Goal: Transaction & Acquisition: Obtain resource

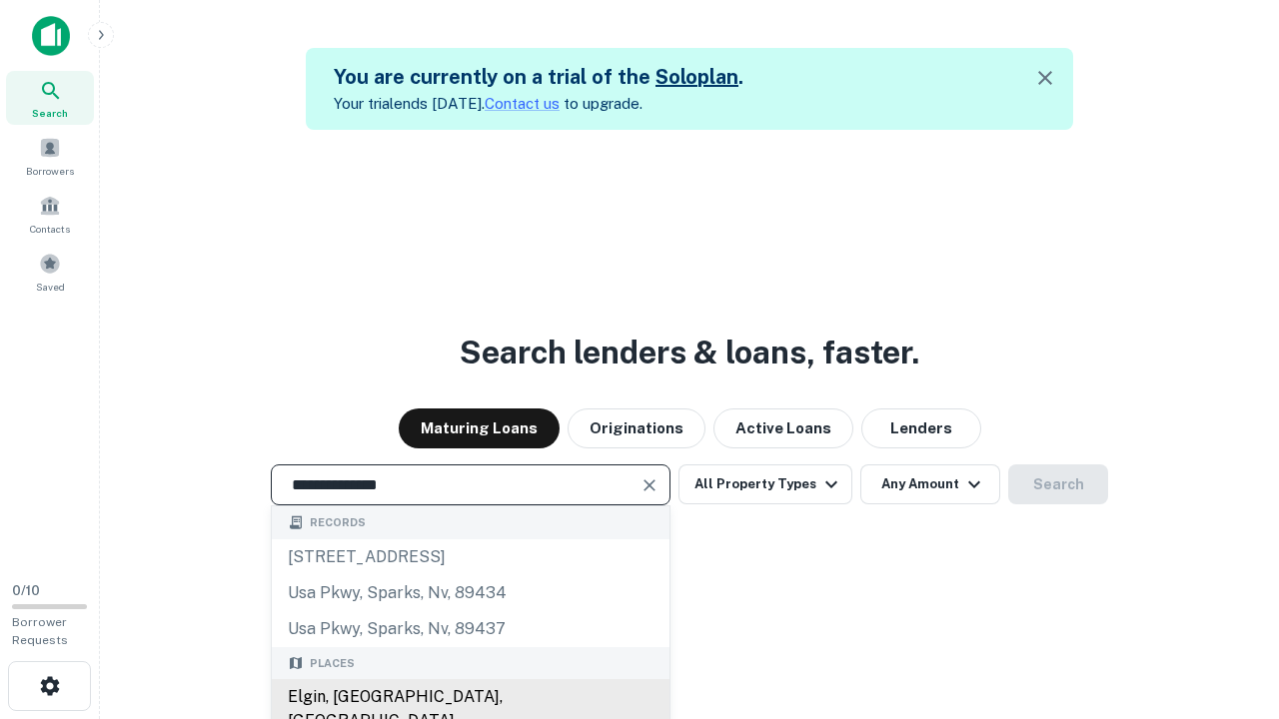
click at [470, 697] on div "Elgin, [GEOGRAPHIC_DATA], [GEOGRAPHIC_DATA]" at bounding box center [471, 710] width 398 height 60
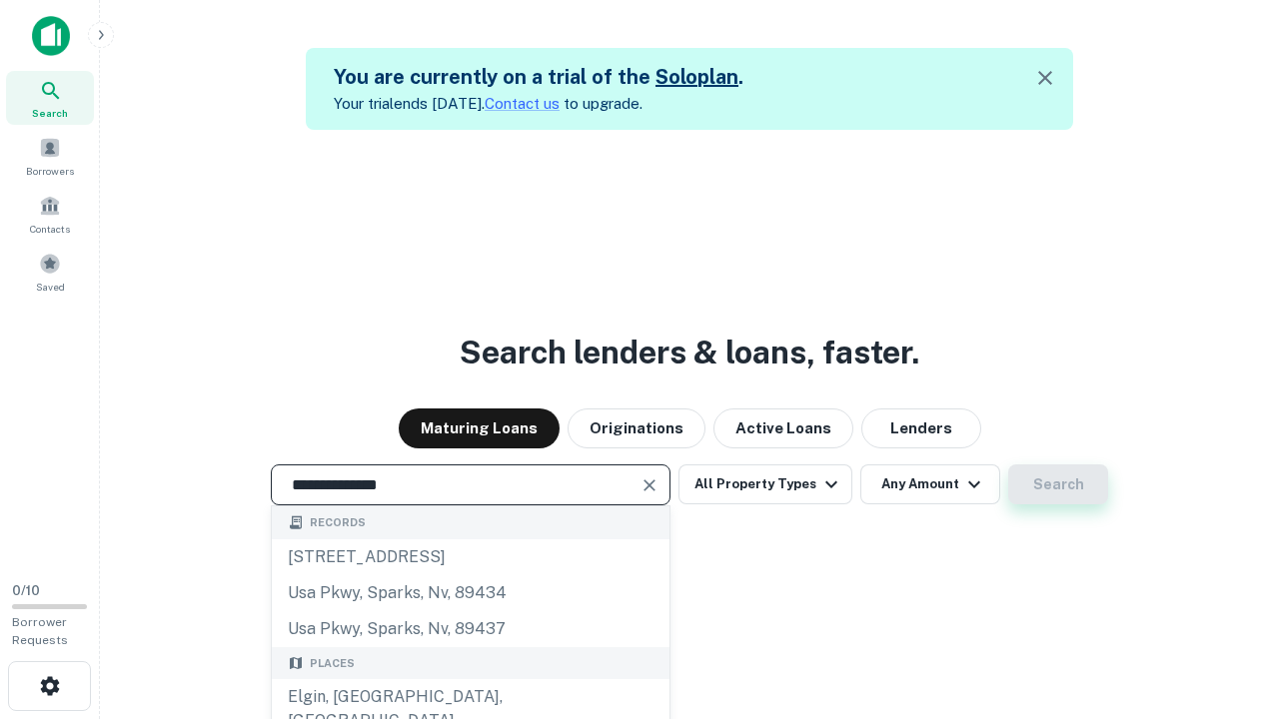
type input "**********"
click at [1008, 465] on button "Search" at bounding box center [1058, 485] width 100 height 40
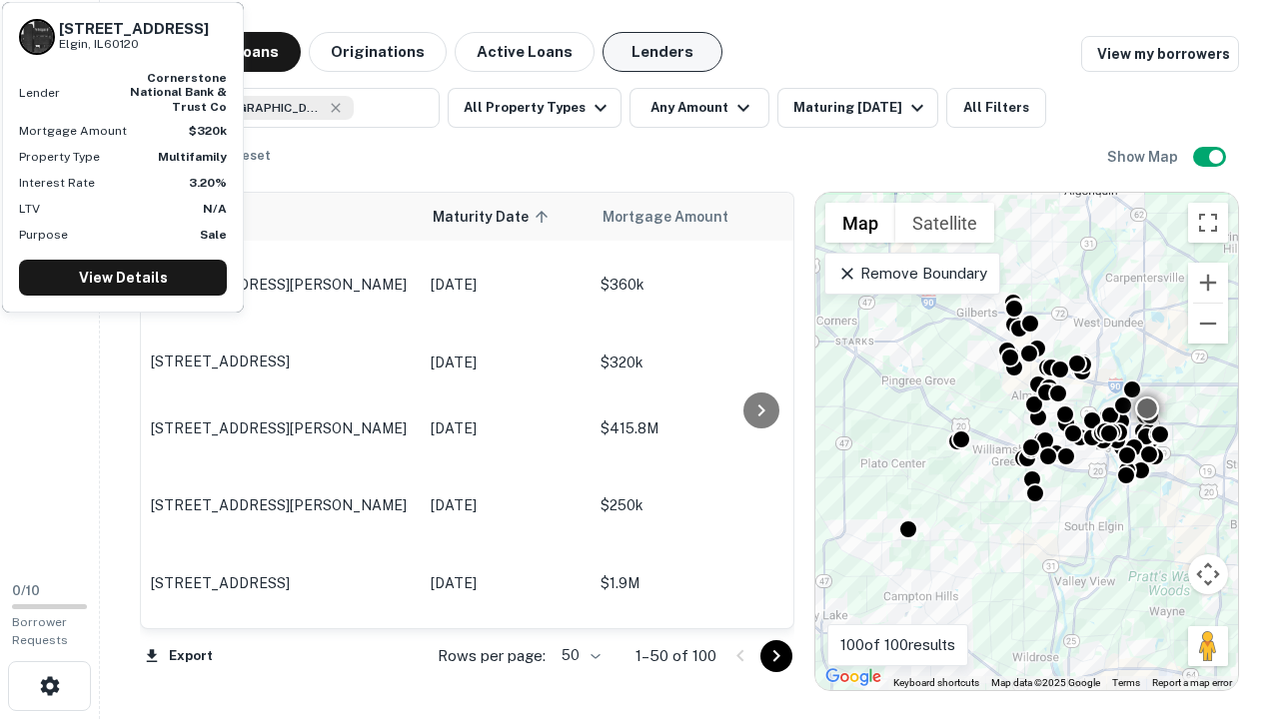
click at [663, 52] on button "Lenders" at bounding box center [663, 52] width 120 height 40
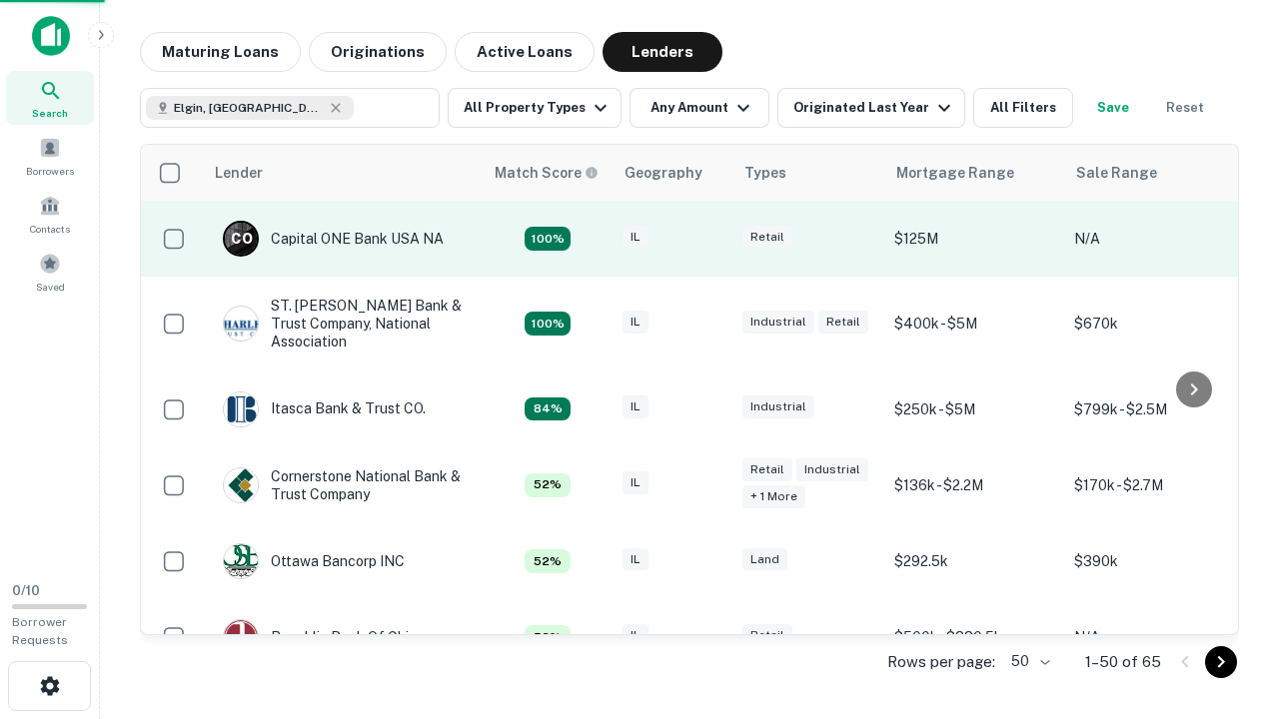
click at [709, 239] on div "IL" at bounding box center [673, 239] width 100 height 27
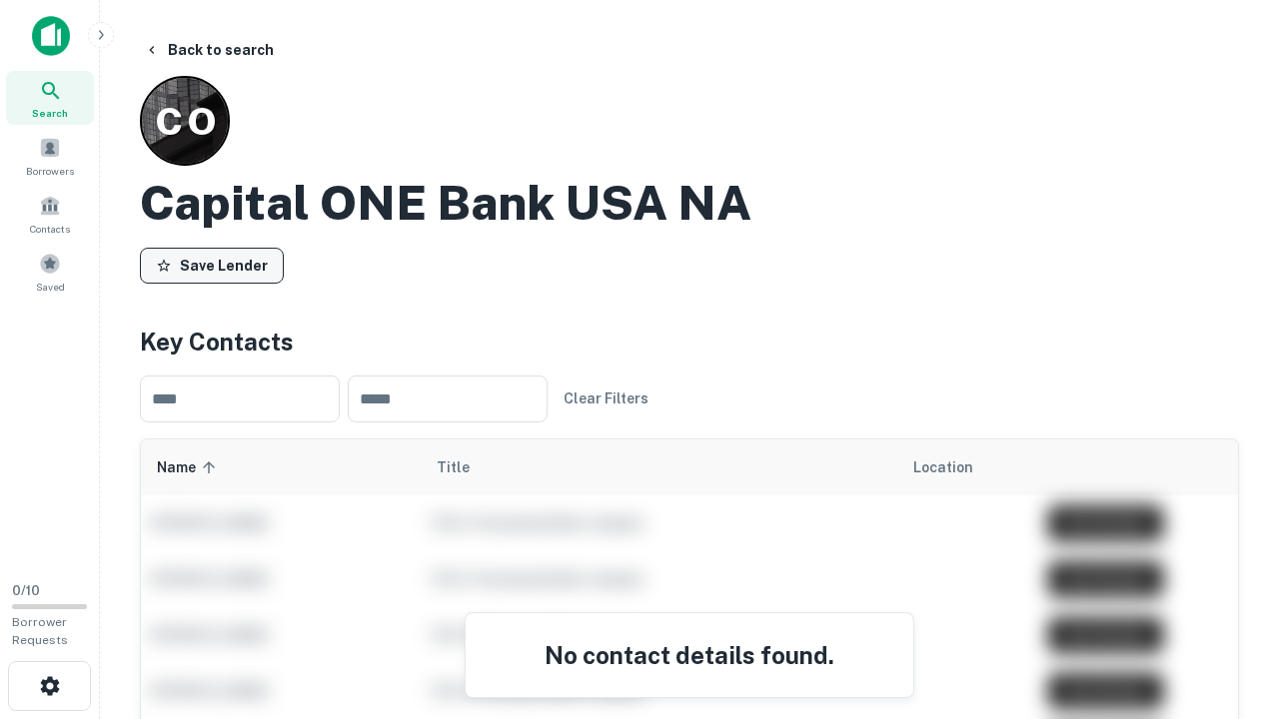
click at [212, 265] on button "Save Lender" at bounding box center [212, 266] width 144 height 36
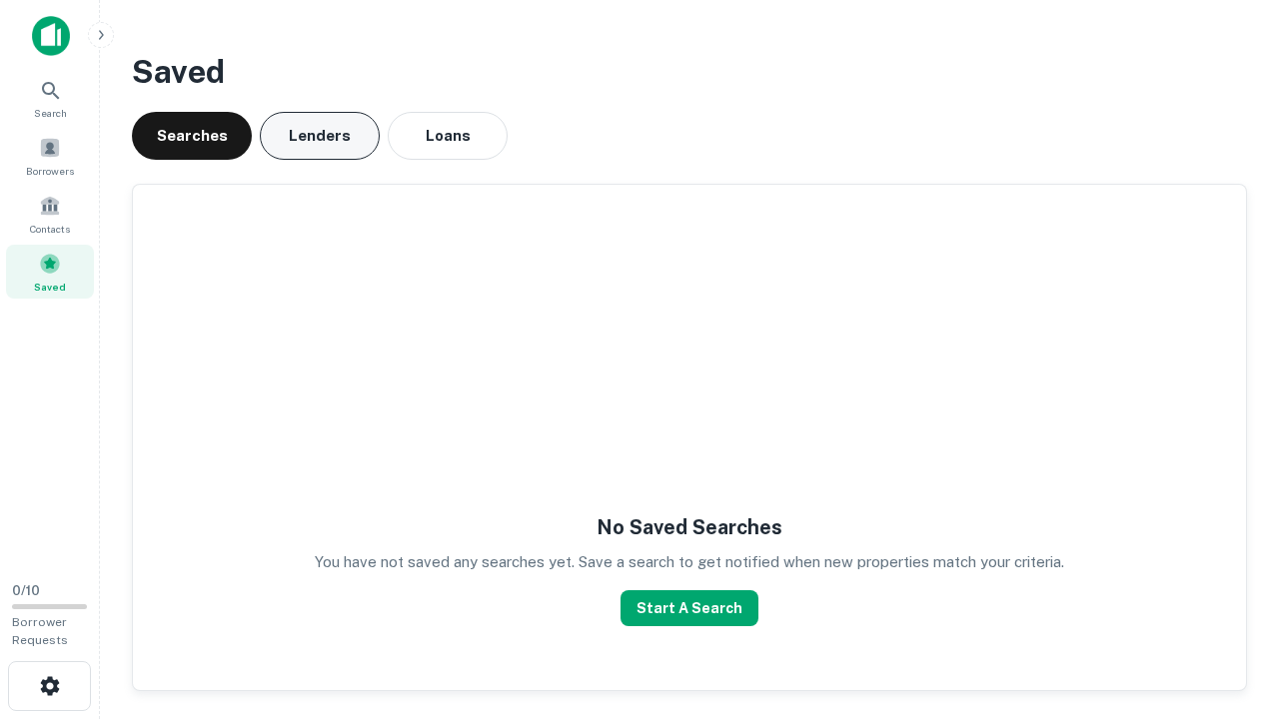
click at [320, 136] on button "Lenders" at bounding box center [320, 136] width 120 height 48
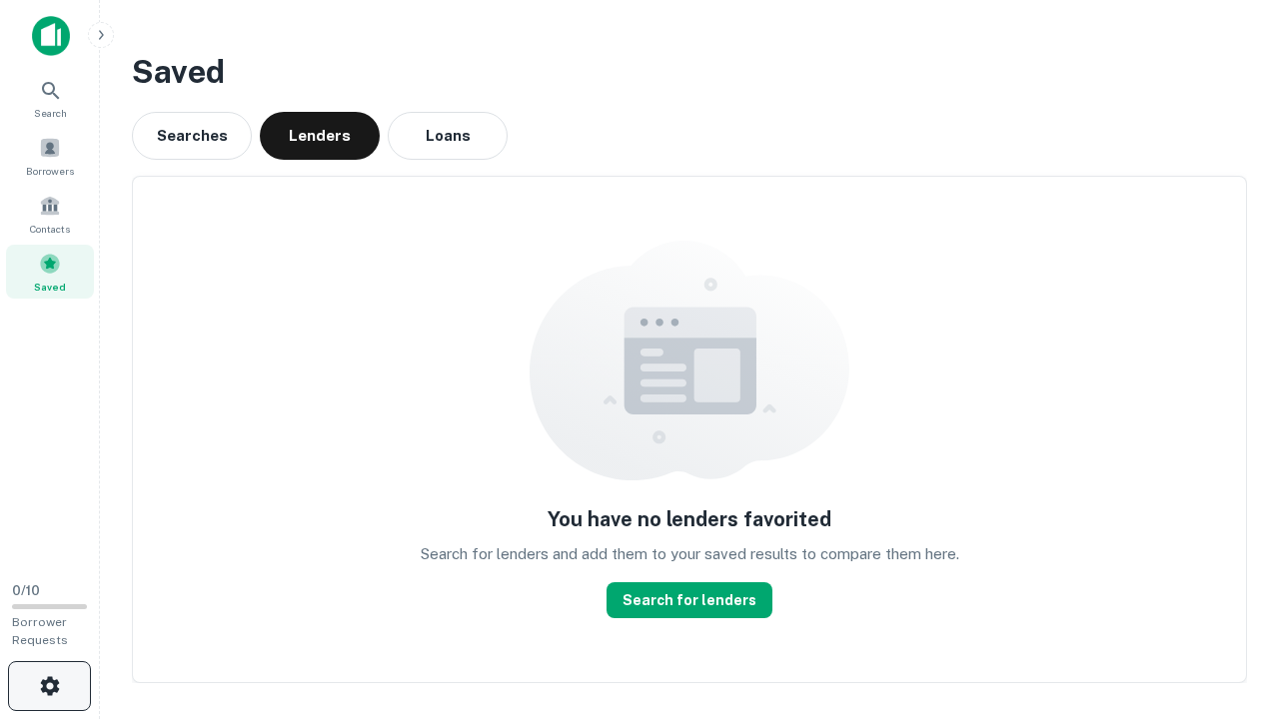
click at [49, 686] on icon "button" at bounding box center [50, 687] width 24 height 24
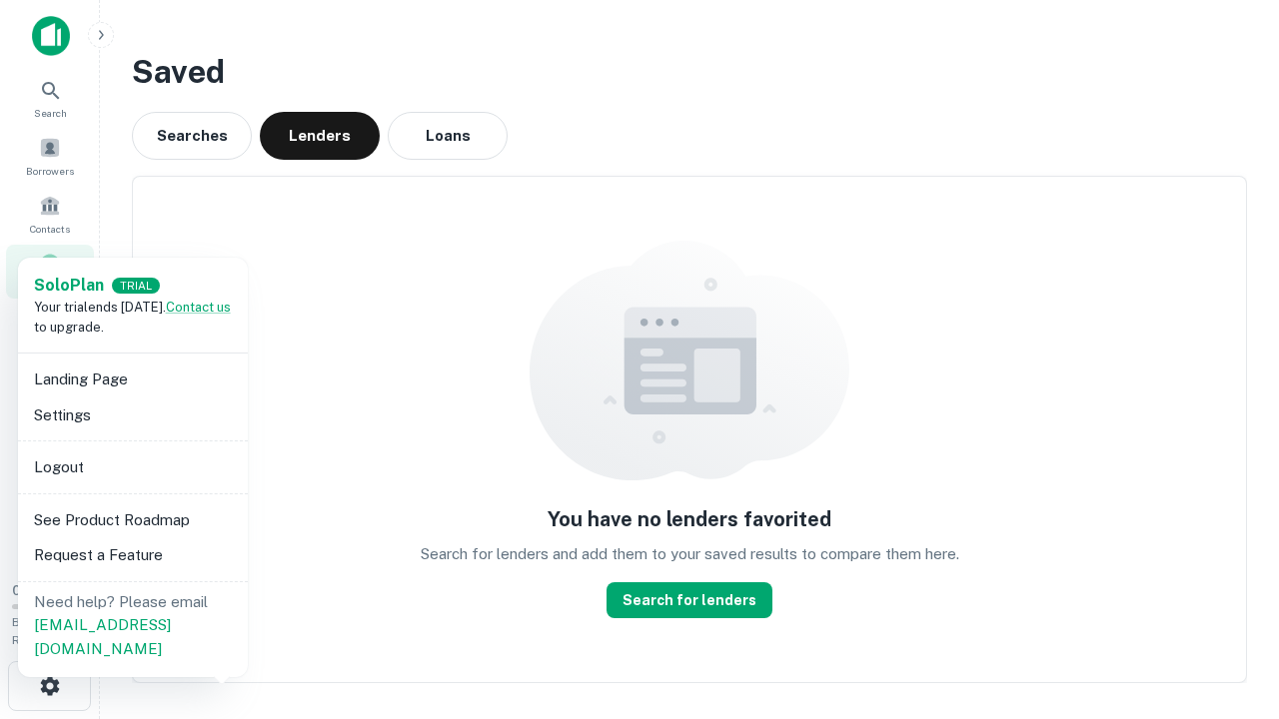
click at [132, 467] on li "Logout" at bounding box center [133, 468] width 214 height 36
